Goal: Task Accomplishment & Management: Manage account settings

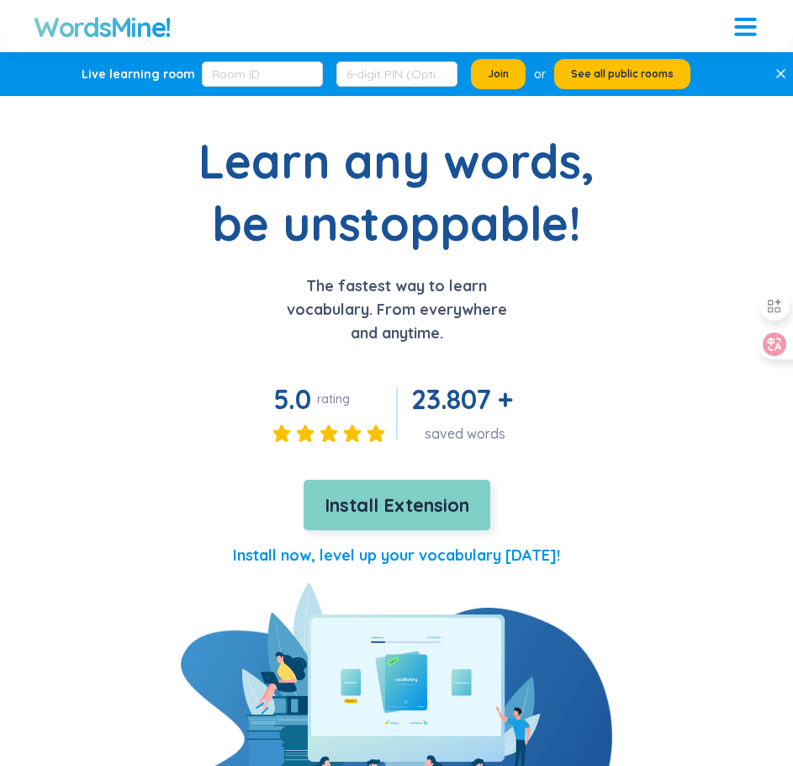
drag, startPoint x: 0, startPoint y: 0, endPoint x: 420, endPoint y: 499, distance: 652.0
click at [420, 499] on span "Install Extension" at bounding box center [397, 504] width 145 height 29
click at [372, 524] on button "Install Extension" at bounding box center [397, 504] width 187 height 50
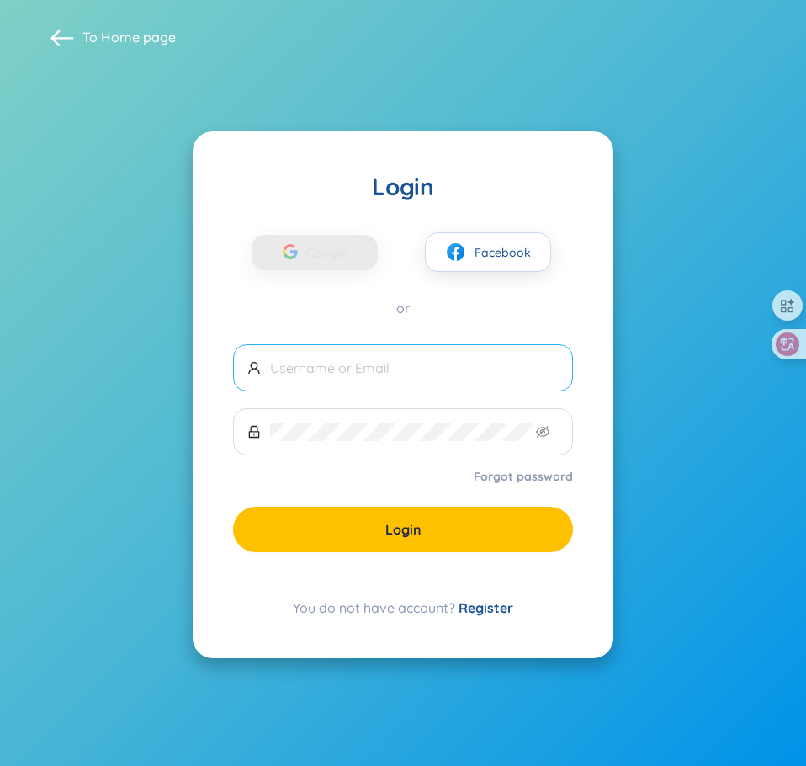
click at [422, 374] on input "text" at bounding box center [414, 367] width 289 height 19
click at [208, 260] on div "Login Google Facebook or Forgot password Login You do not have account? Register" at bounding box center [403, 394] width 421 height 527
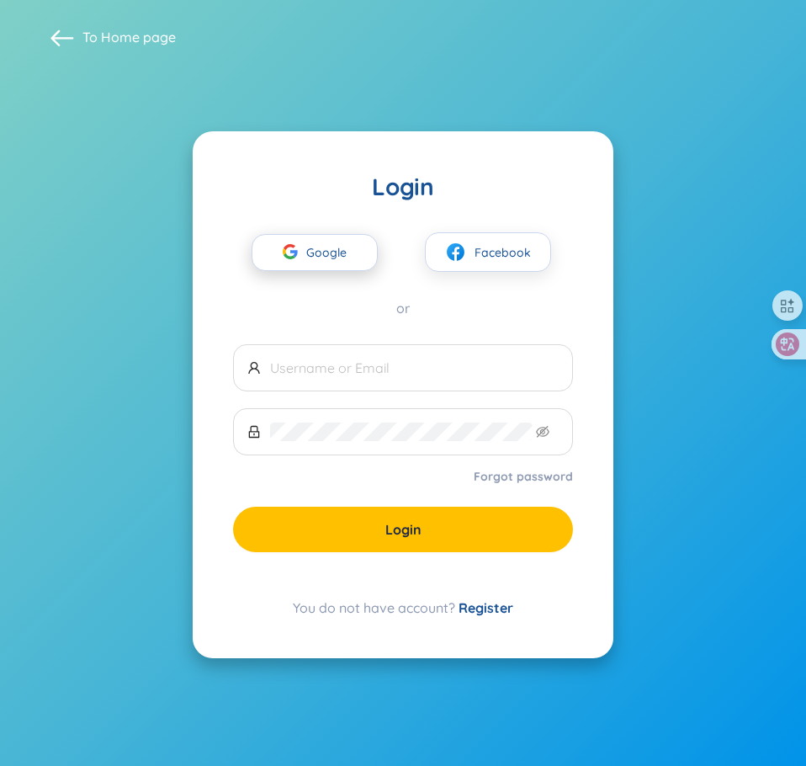
click at [328, 246] on span "Google" at bounding box center [330, 252] width 49 height 35
click at [331, 249] on span "Google" at bounding box center [330, 252] width 49 height 35
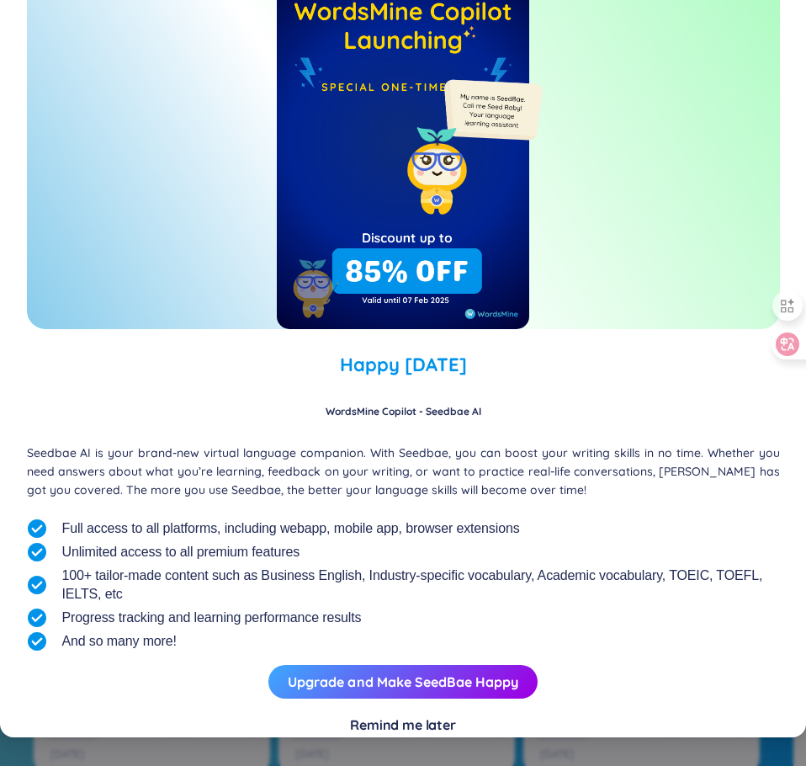
scroll to position [87, 0]
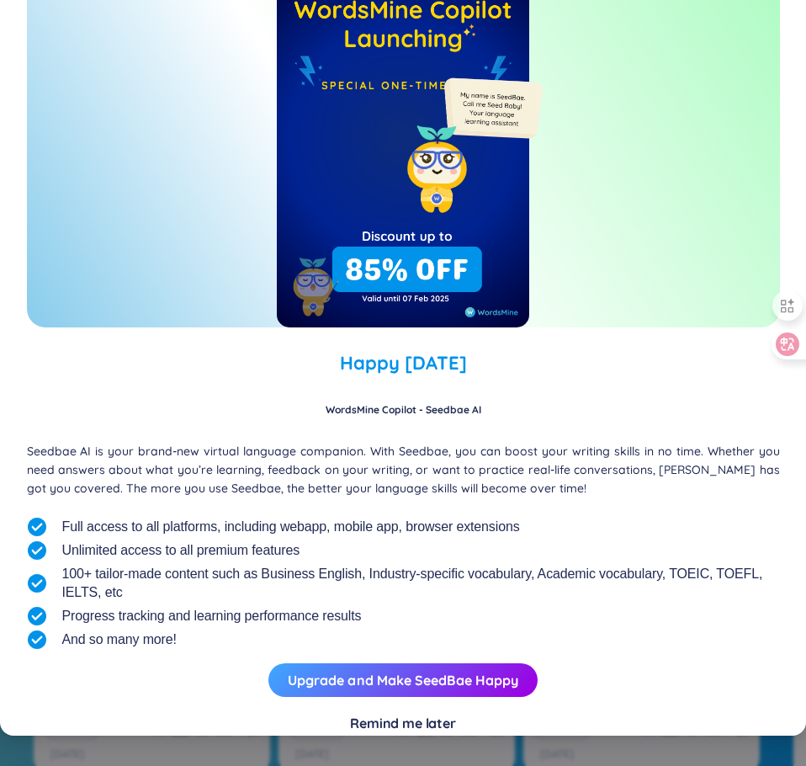
click at [417, 726] on div "Remind me later" at bounding box center [403, 722] width 106 height 19
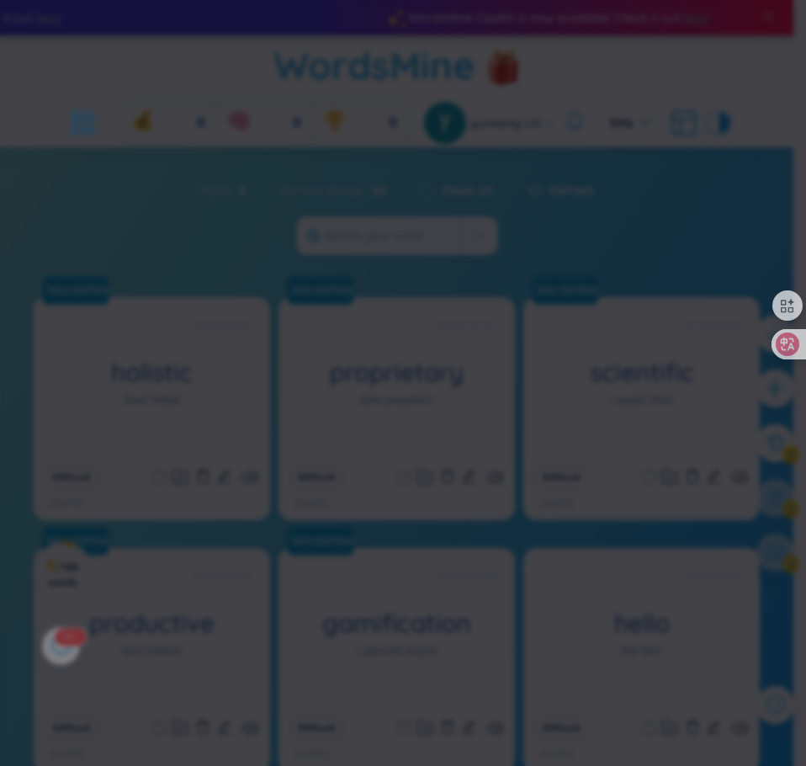
scroll to position [57, 0]
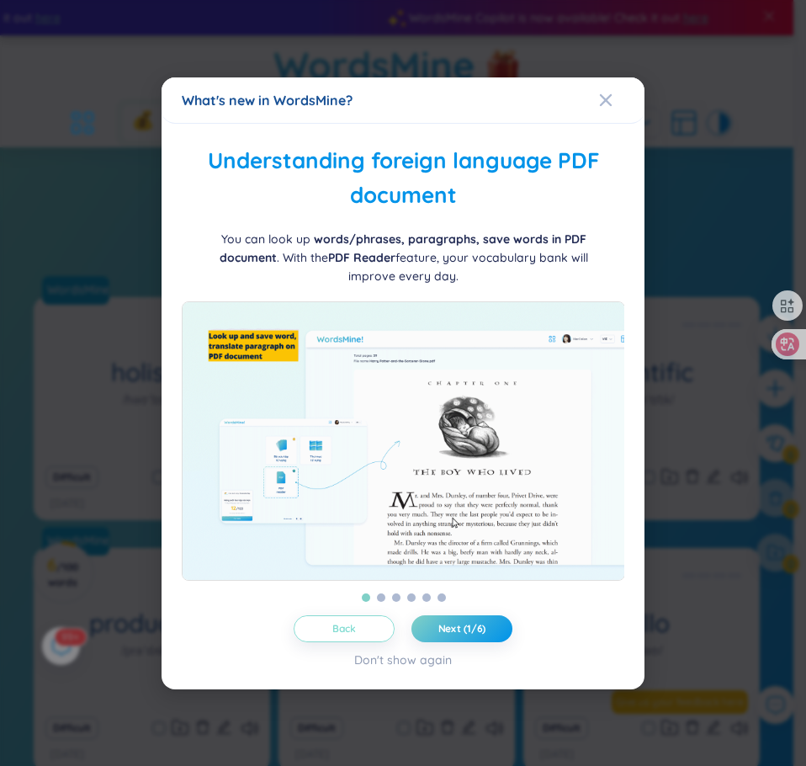
click at [379, 631] on button "Back" at bounding box center [344, 628] width 101 height 27
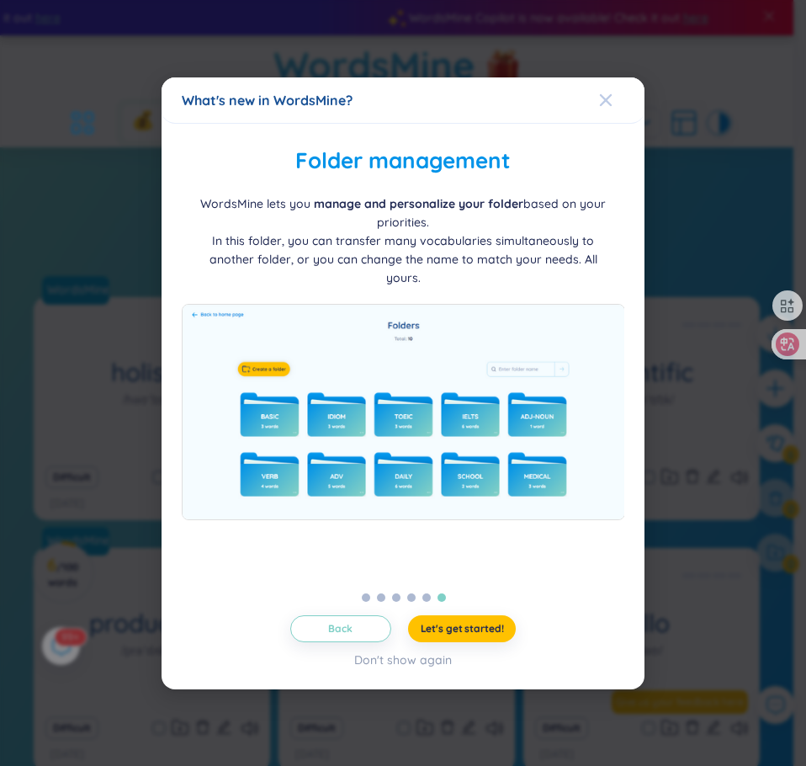
click at [609, 105] on icon "Close" at bounding box center [605, 99] width 13 height 13
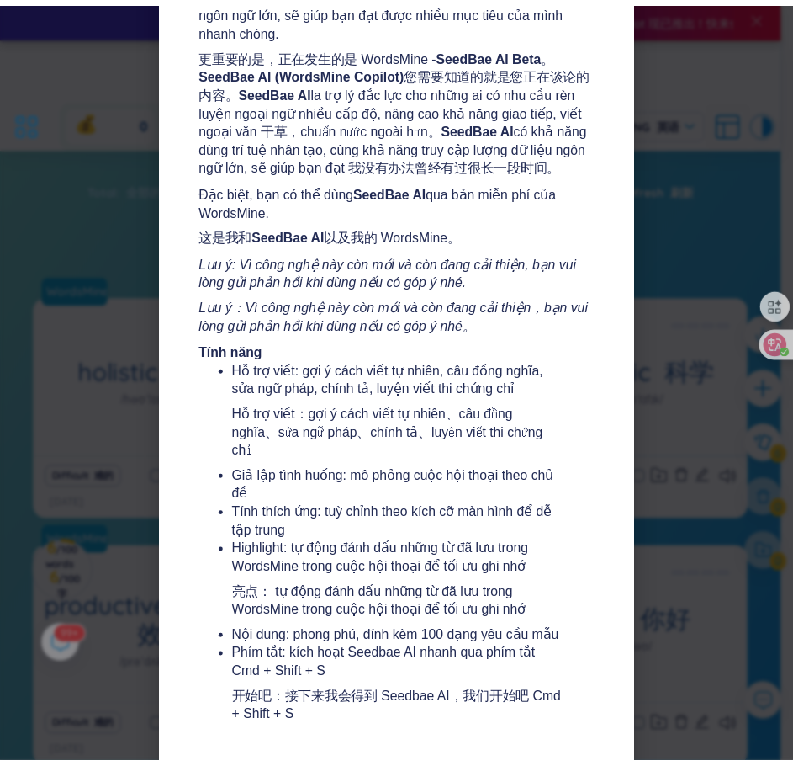
scroll to position [21, 0]
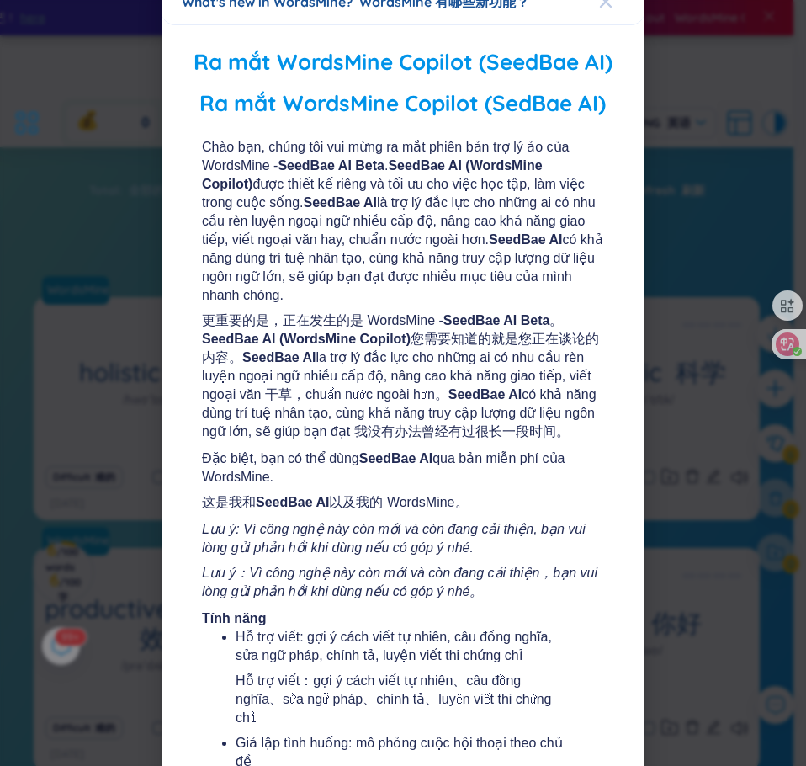
click at [608, 6] on span "Close" at bounding box center [621, 1] width 45 height 45
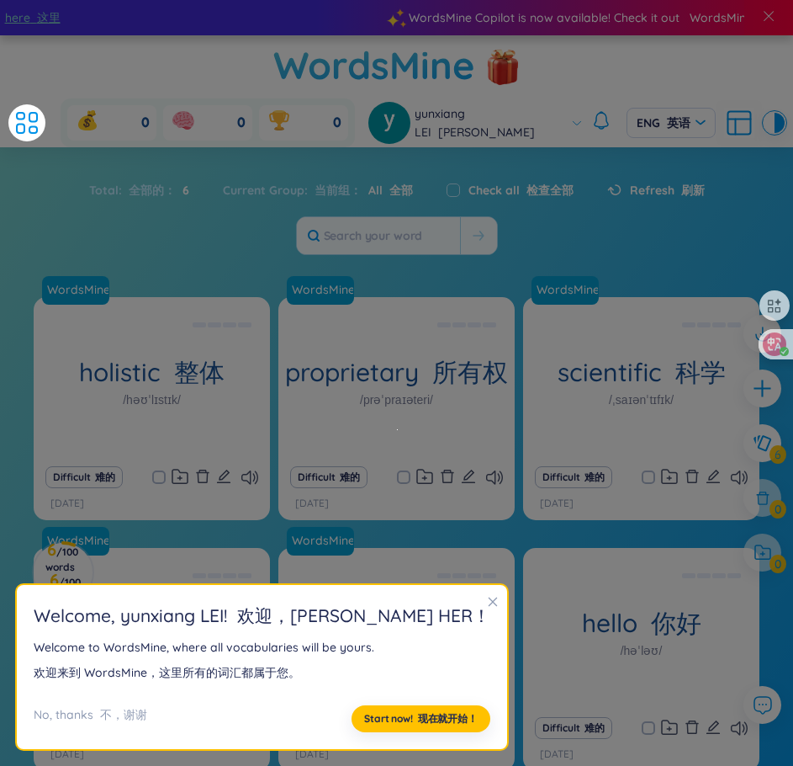
click at [519, 276] on section "Total : 全部的： 6 Current Group : 当前组： All 全部 Check all 检查全部 Refresh 刷新 WordsMine …" at bounding box center [396, 494] width 793 height 661
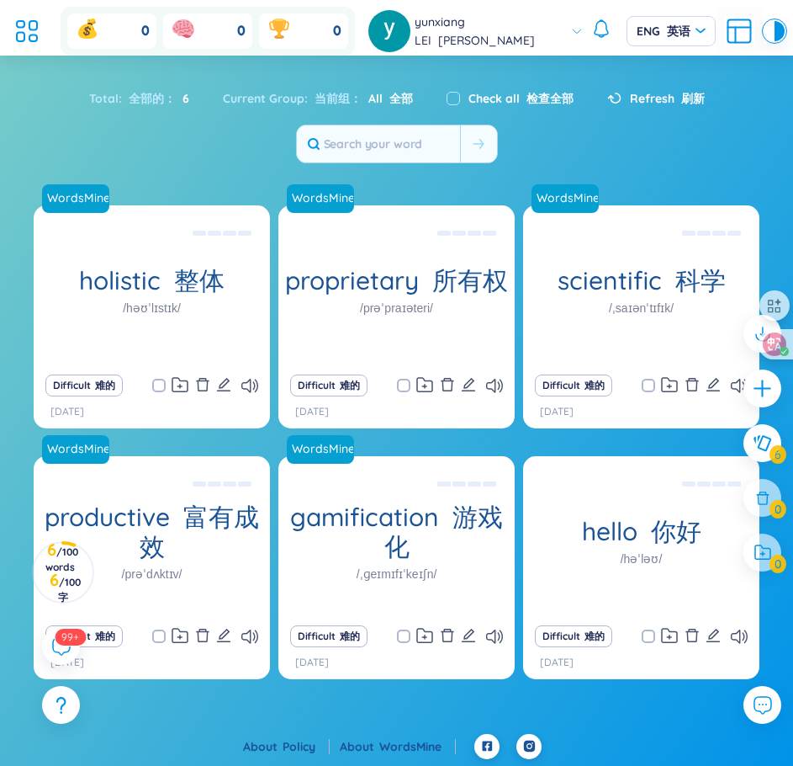
scroll to position [93, 0]
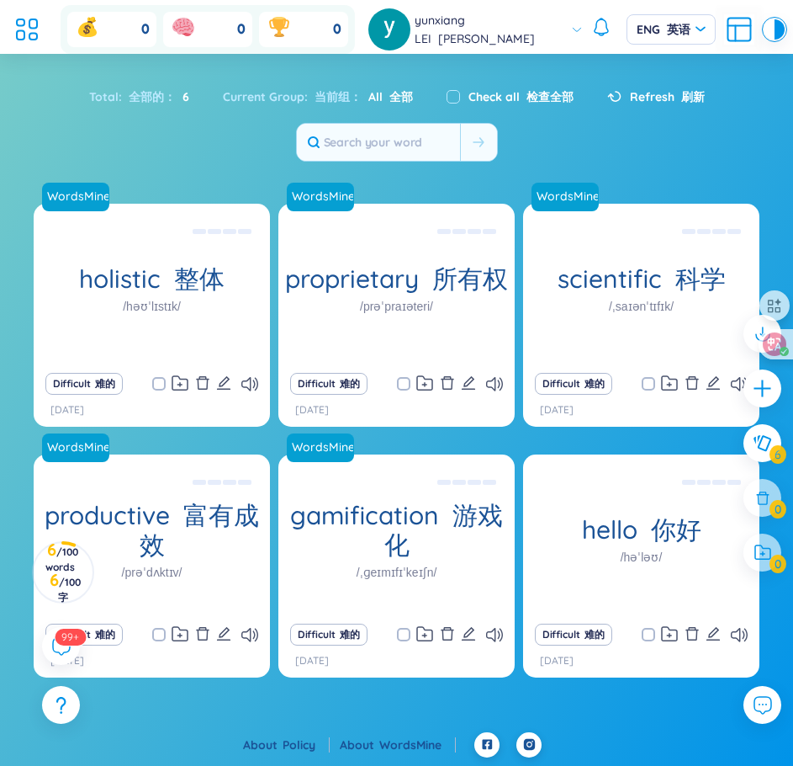
click at [701, 93] on font "刷新" at bounding box center [693, 96] width 24 height 15
click at [673, 31] on span "ENG 英语" at bounding box center [671, 29] width 69 height 17
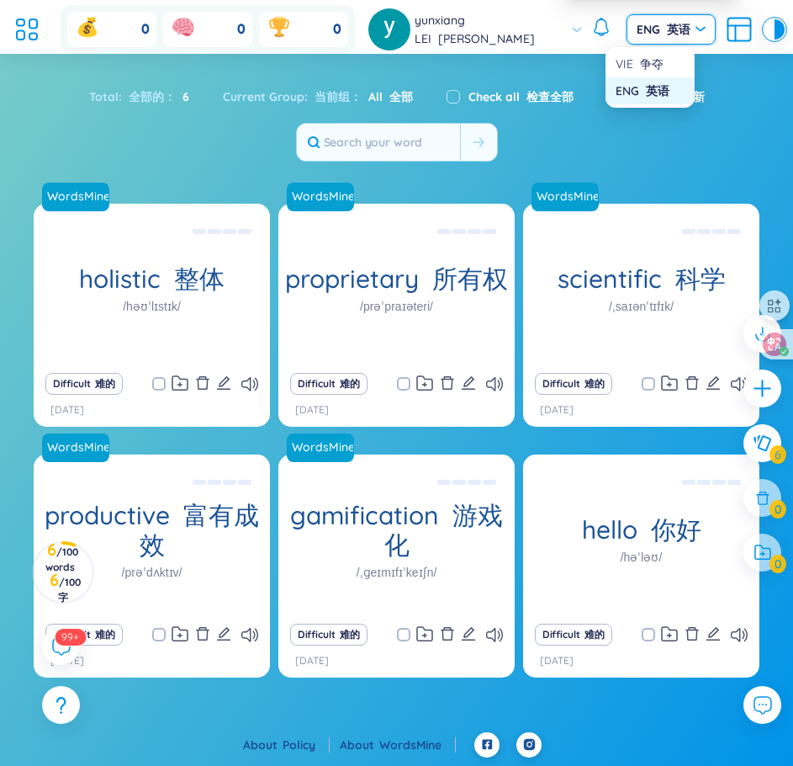
click at [685, 27] on span "ENG 英语" at bounding box center [671, 29] width 69 height 17
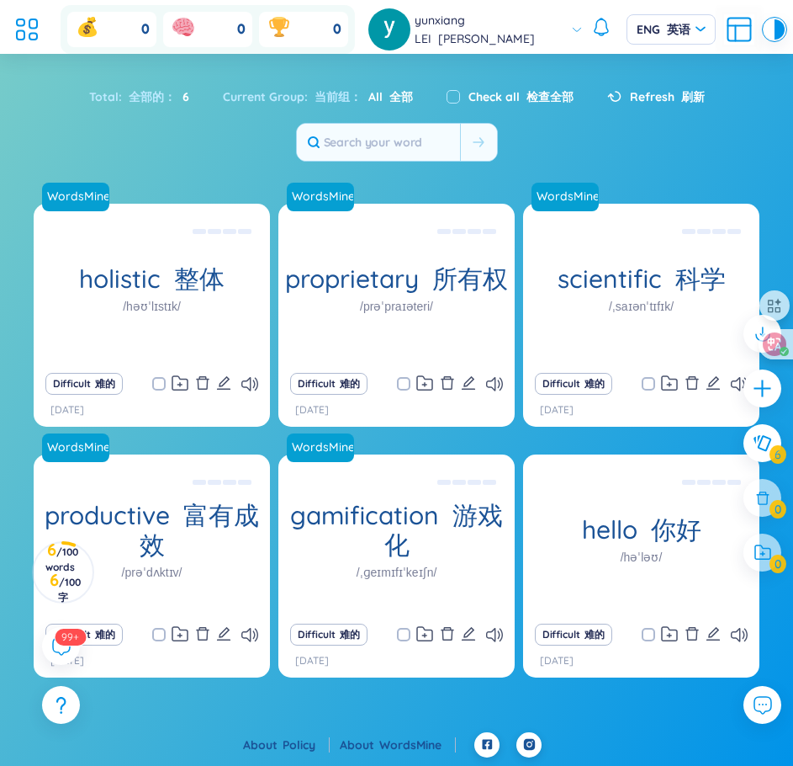
click at [514, 31] on font "佘云翔" at bounding box center [486, 38] width 97 height 15
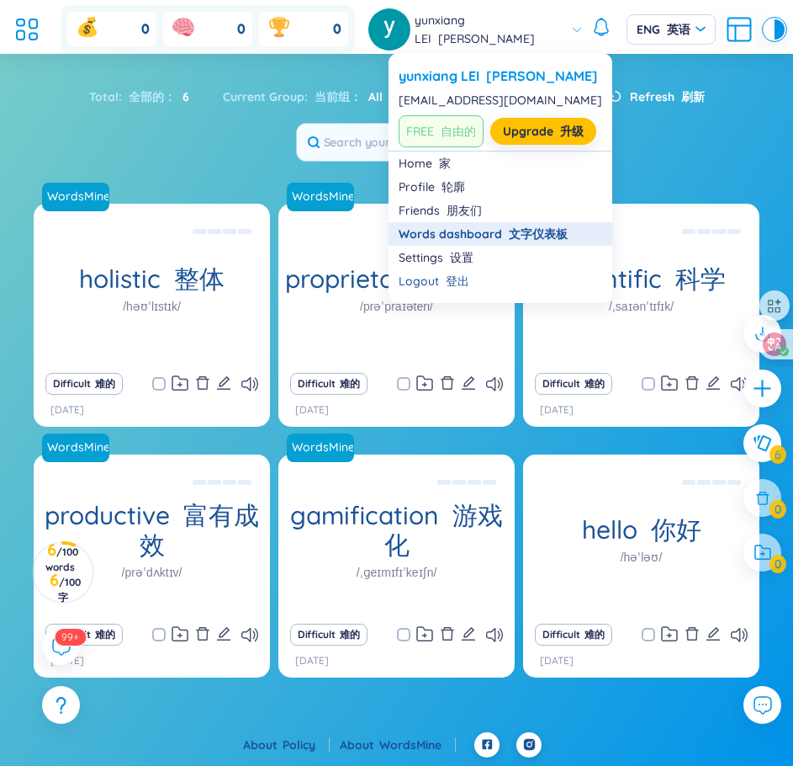
click at [490, 234] on link "Words dashboard 文字仪表板" at bounding box center [501, 233] width 204 height 17
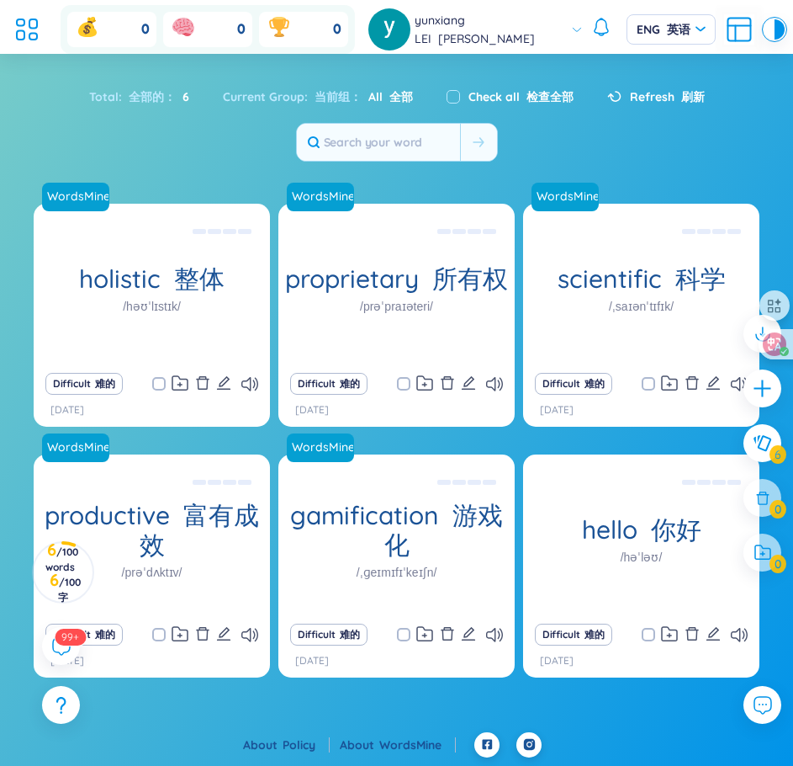
scroll to position [0, 0]
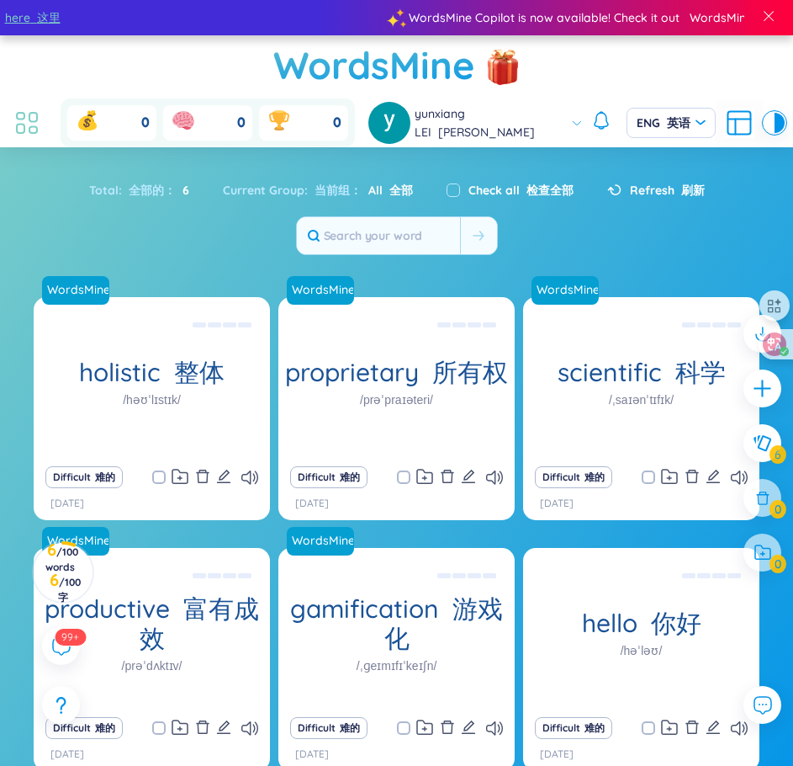
click at [24, 132] on icon at bounding box center [21, 128] width 8 height 9
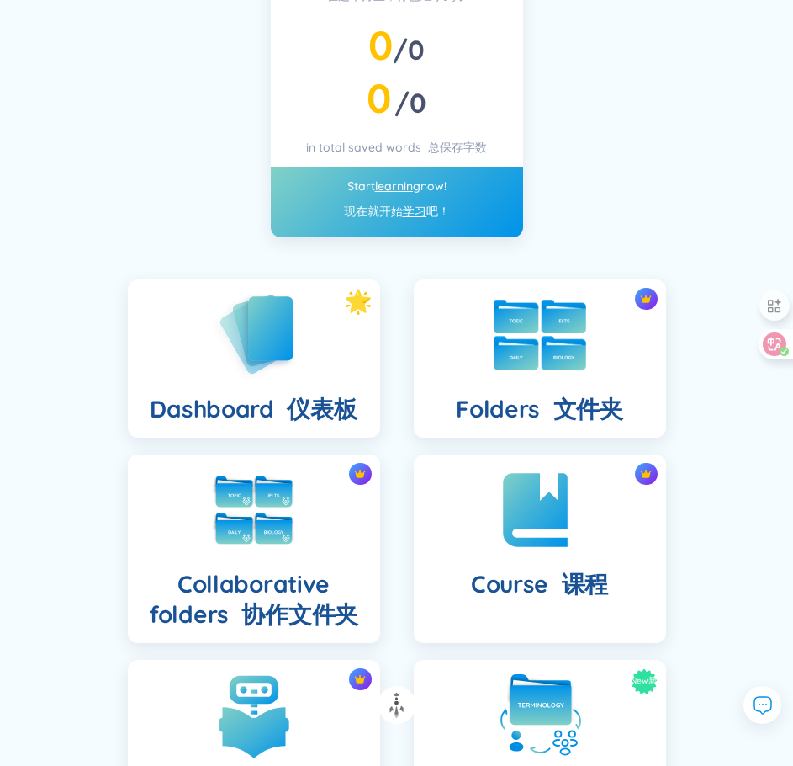
scroll to position [484, 0]
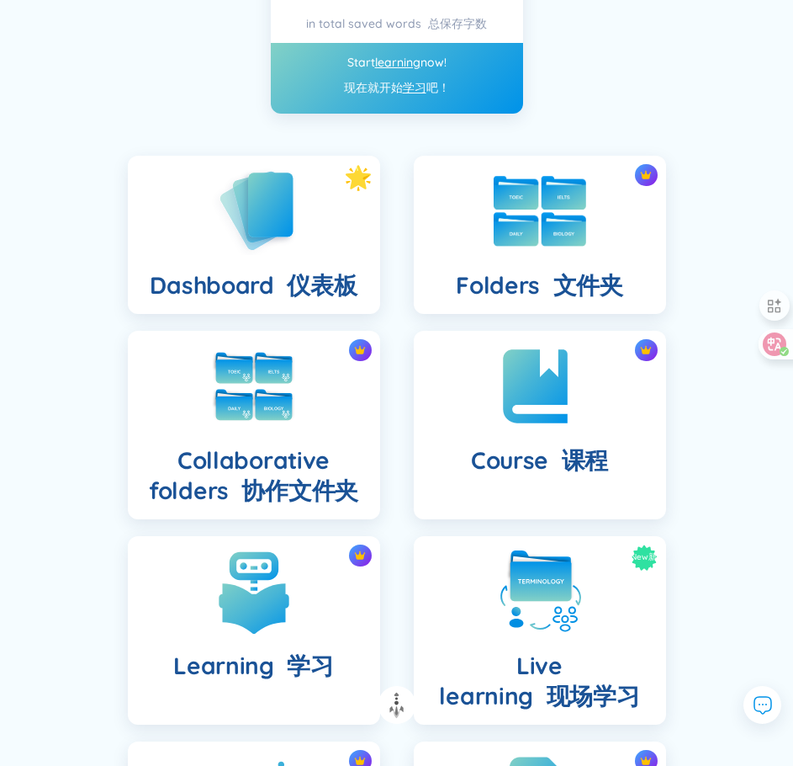
click at [599, 225] on div "Folders 文件夹" at bounding box center [540, 235] width 252 height 158
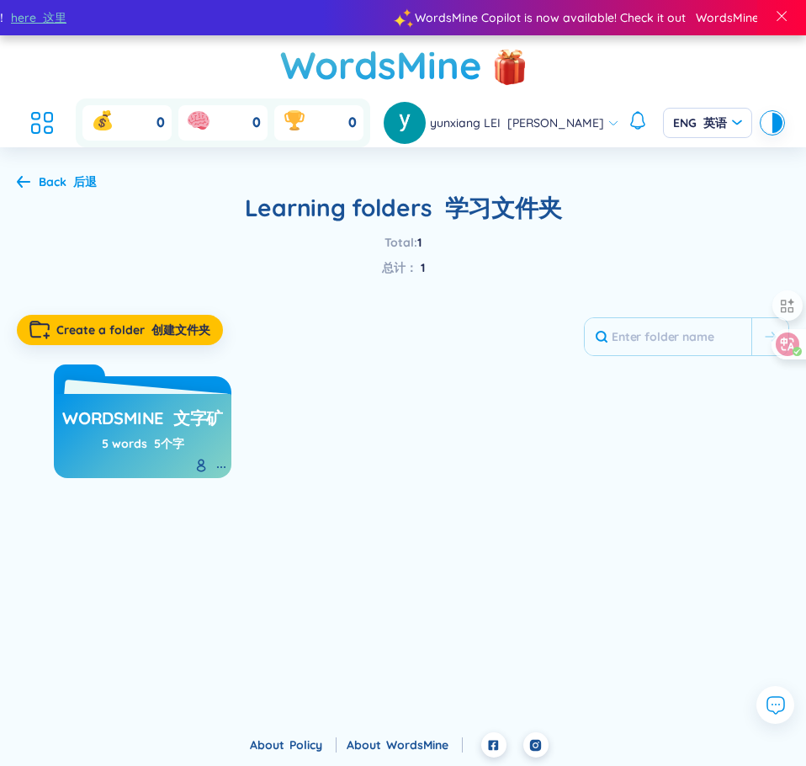
click at [177, 434] on div "5 words 5个字" at bounding box center [143, 443] width 82 height 19
click at [109, 427] on h3 "WordsMine 文字矿" at bounding box center [142, 422] width 161 height 32
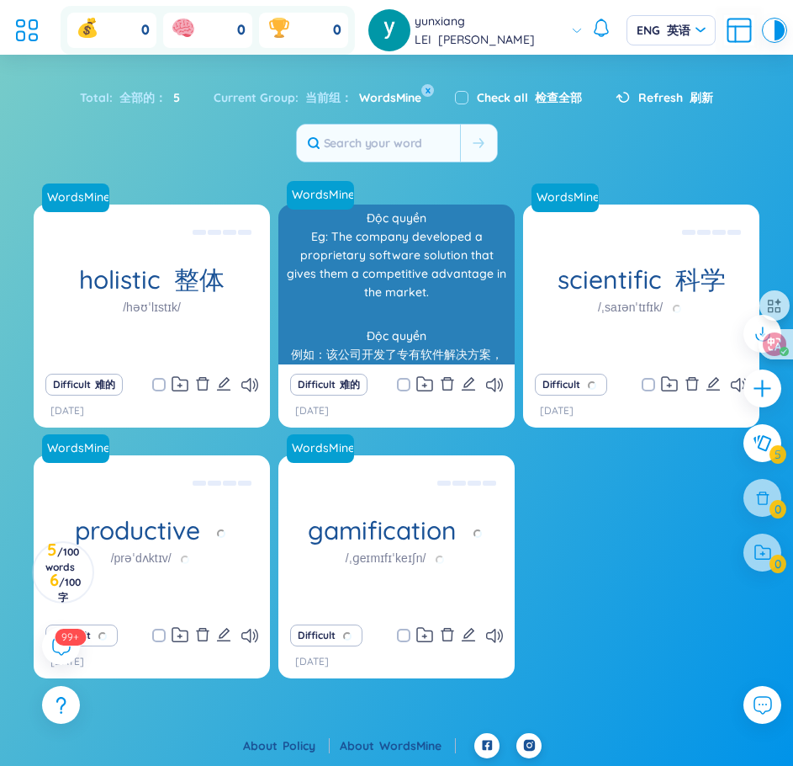
scroll to position [93, 0]
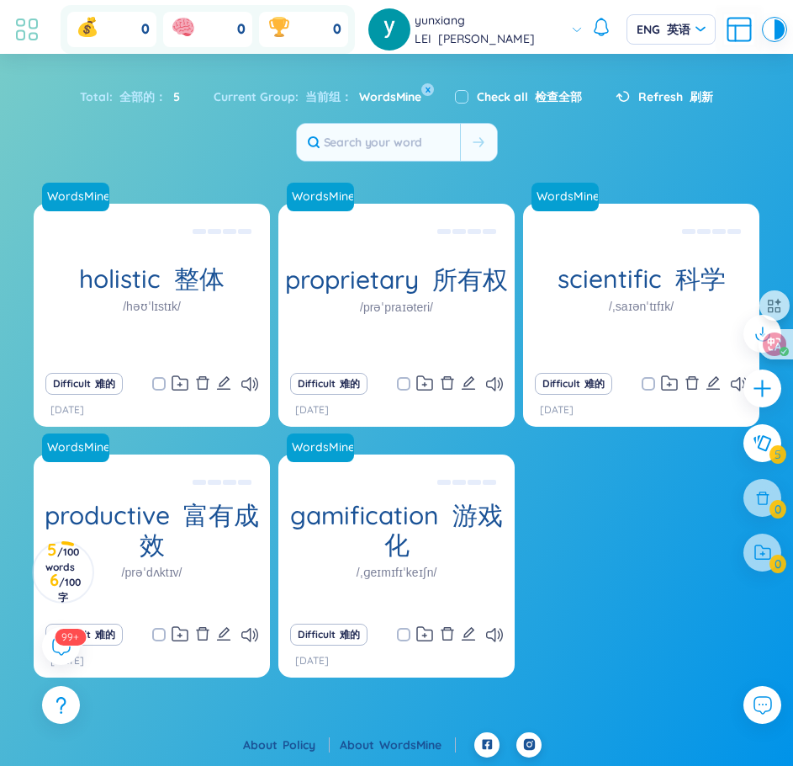
click at [32, 19] on icon at bounding box center [27, 29] width 30 height 30
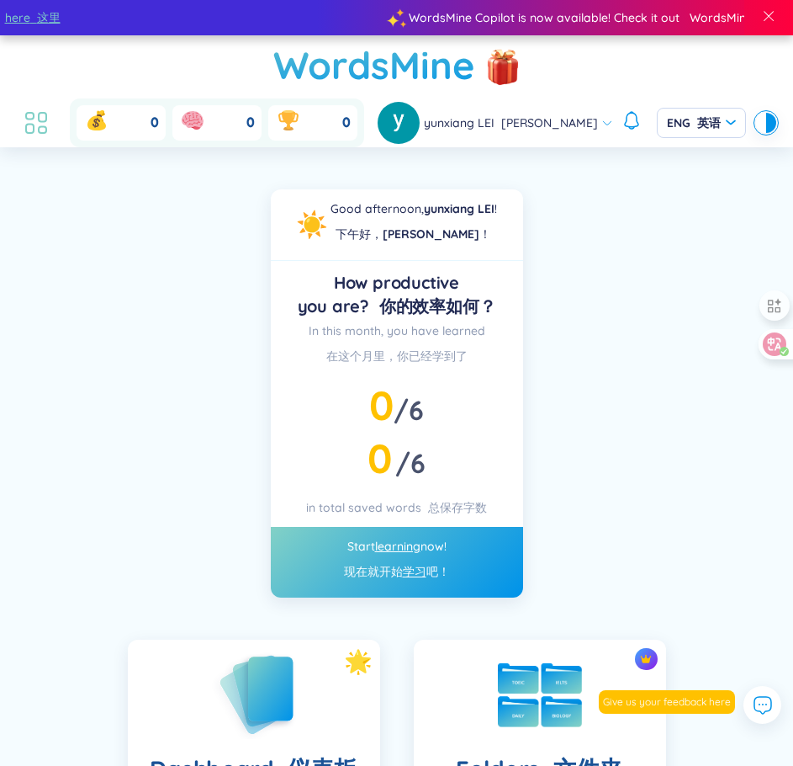
click at [34, 125] on icon at bounding box center [30, 128] width 8 height 9
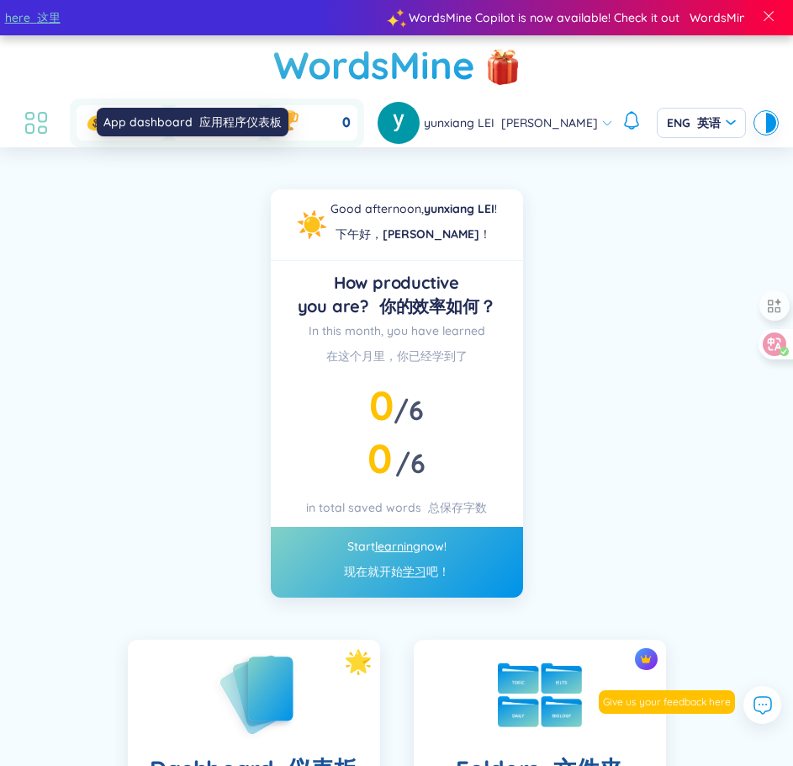
click at [34, 125] on icon at bounding box center [30, 128] width 8 height 9
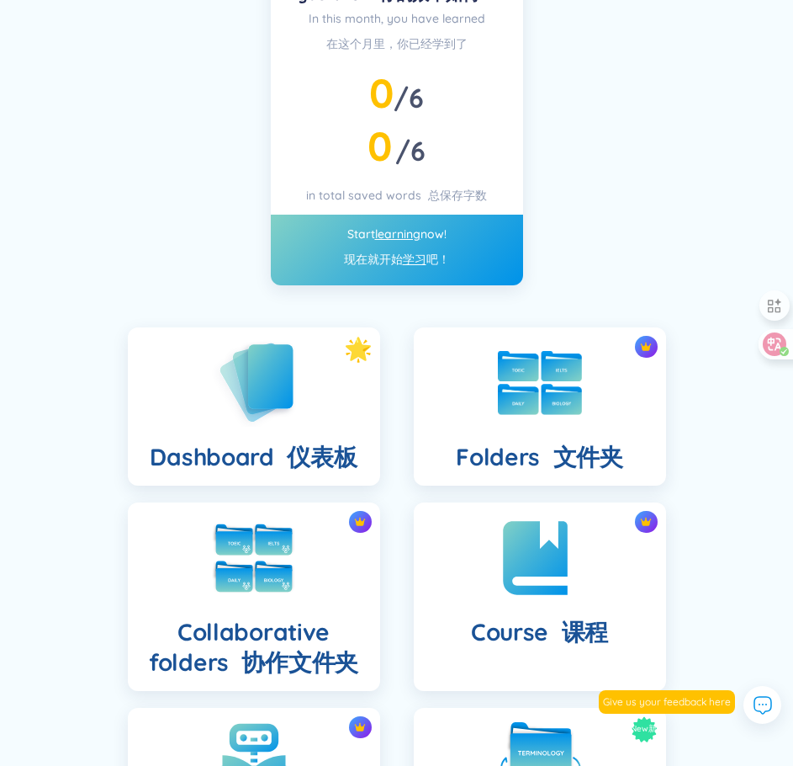
scroll to position [336, 0]
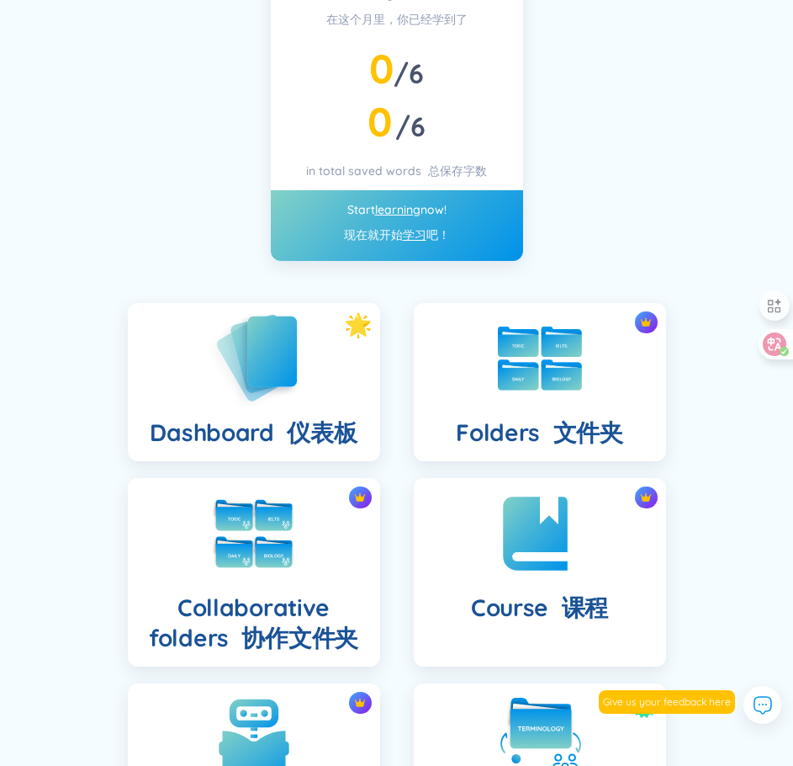
click at [314, 383] on div "Dashboard 仪表板" at bounding box center [254, 382] width 252 height 158
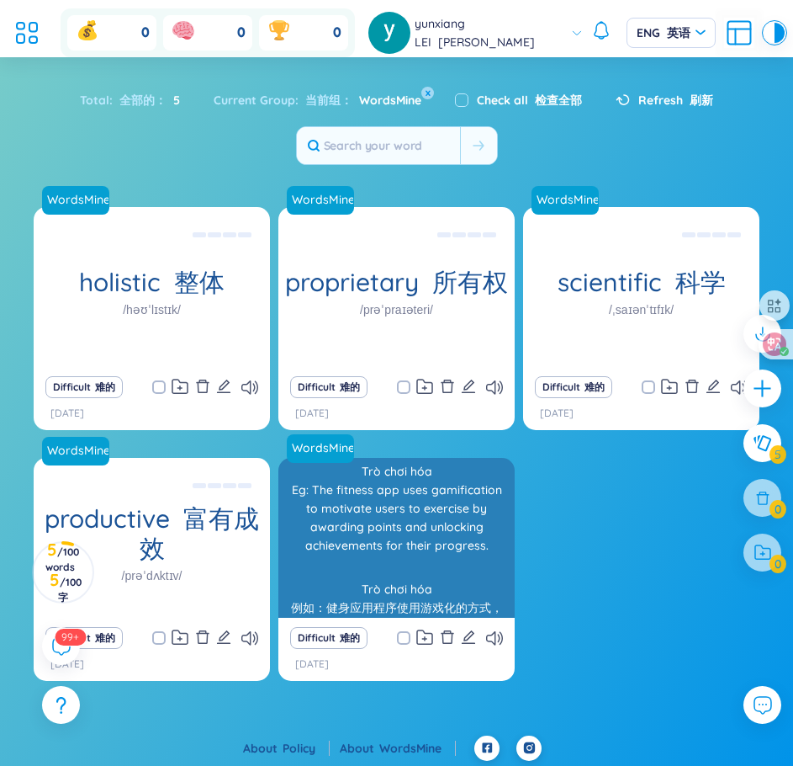
scroll to position [93, 0]
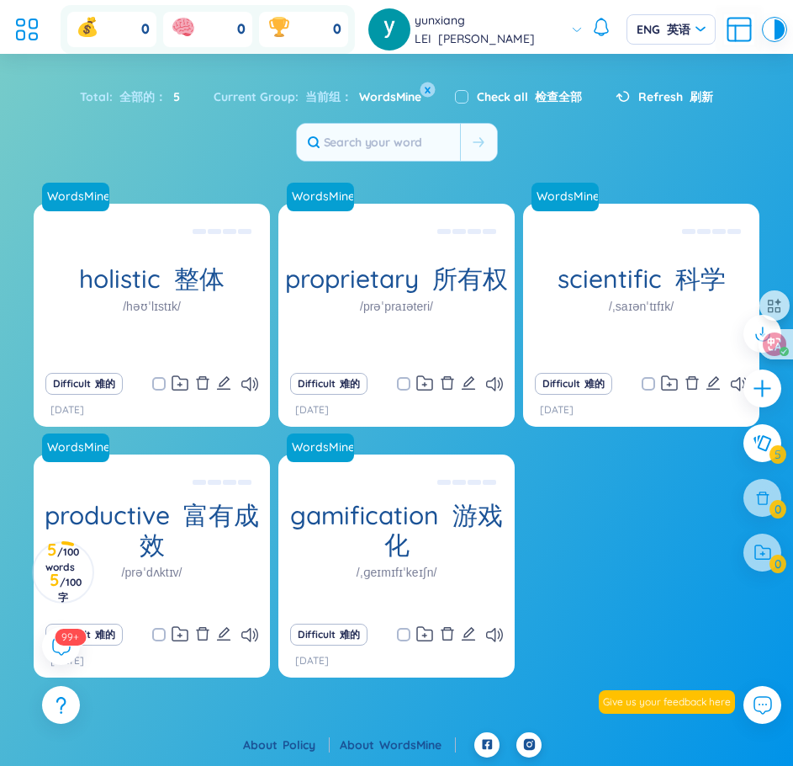
click at [426, 92] on button "x" at bounding box center [428, 89] width 15 height 15
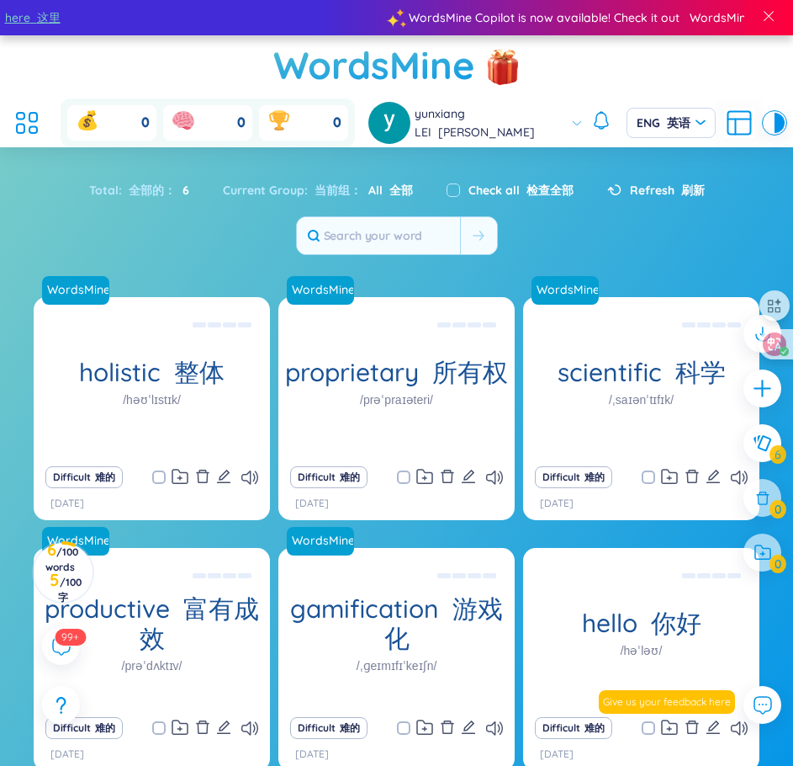
click at [315, 185] on font "当前组：" at bounding box center [338, 190] width 47 height 15
drag, startPoint x: 290, startPoint y: 192, endPoint x: 249, endPoint y: 189, distance: 41.3
click at [249, 189] on div "Current Group : 当前组： All 全部" at bounding box center [318, 189] width 224 height 35
click at [259, 189] on div "Current Group : 当前组： All 全部" at bounding box center [318, 189] width 224 height 35
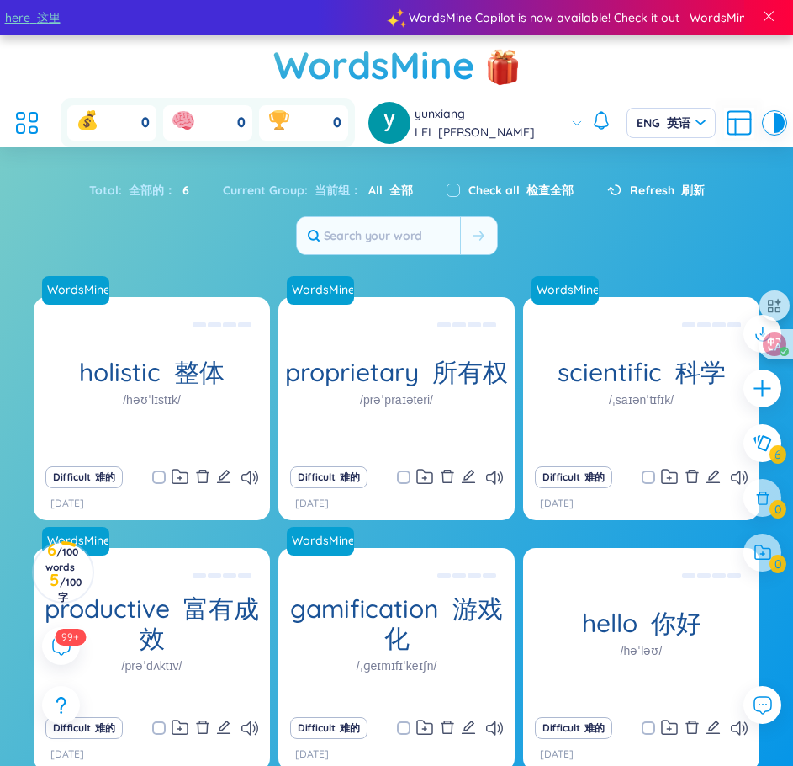
click at [545, 226] on div "Total : 全部的： 6 Current Group : 当前组： All 全部 Check all 检查全部 Refresh 刷新" at bounding box center [396, 213] width 793 height 99
